Goal: Navigation & Orientation: Find specific page/section

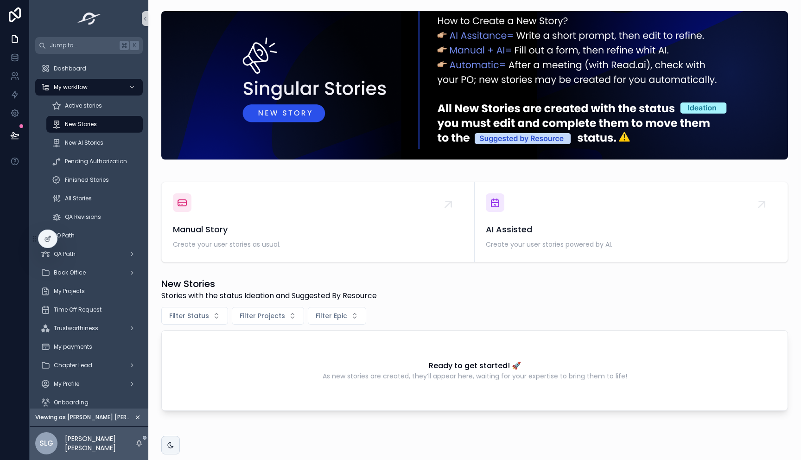
scroll to position [29, 0]
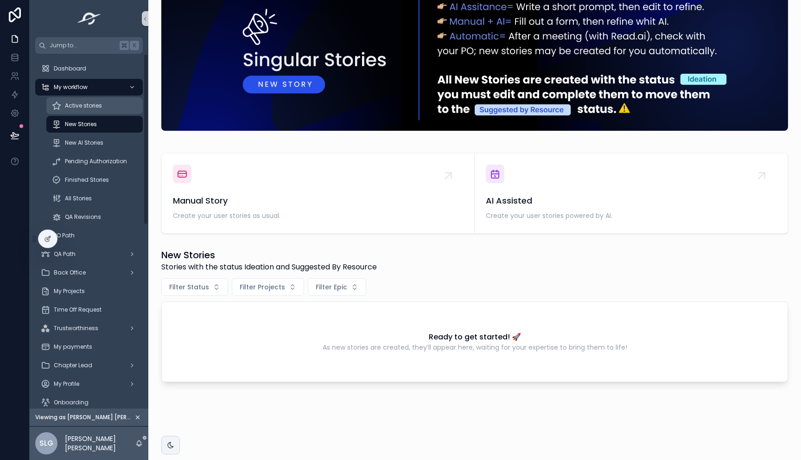
click at [77, 105] on span "Active stories" at bounding box center [83, 105] width 37 height 7
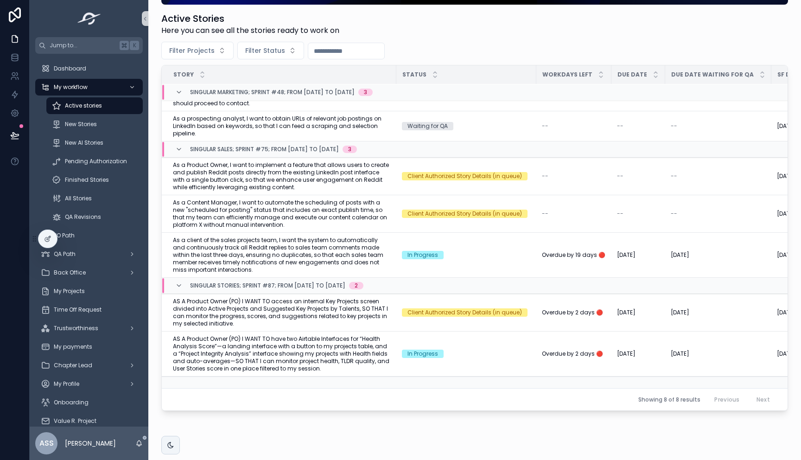
scroll to position [184, 0]
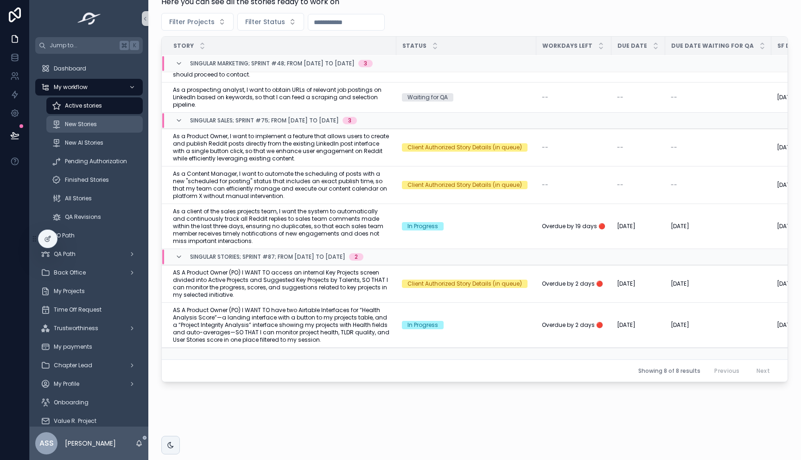
click at [102, 126] on div "New Stories" at bounding box center [94, 124] width 85 height 15
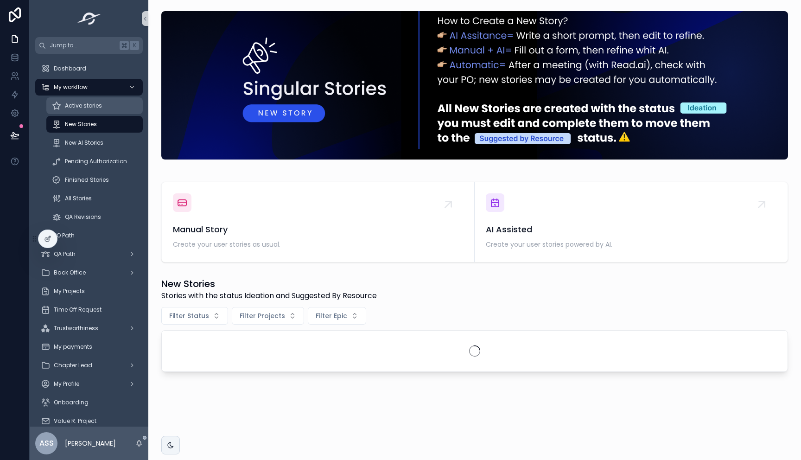
click at [102, 106] on div "Active stories" at bounding box center [94, 105] width 85 height 15
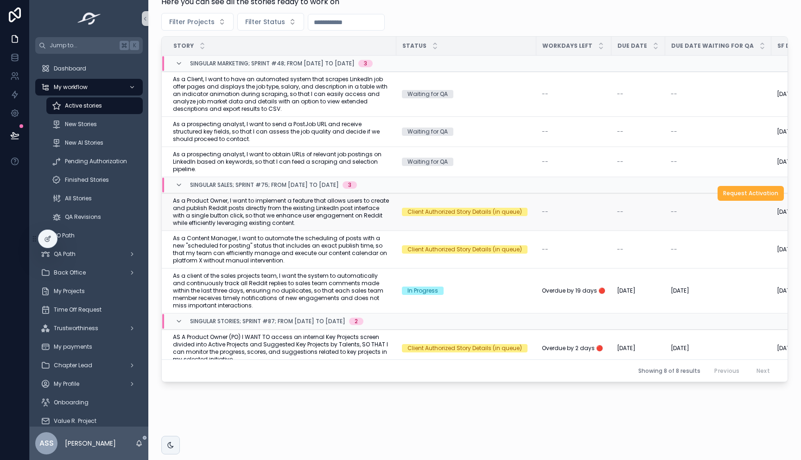
scroll to position [64, 0]
